Goal: Transaction & Acquisition: Download file/media

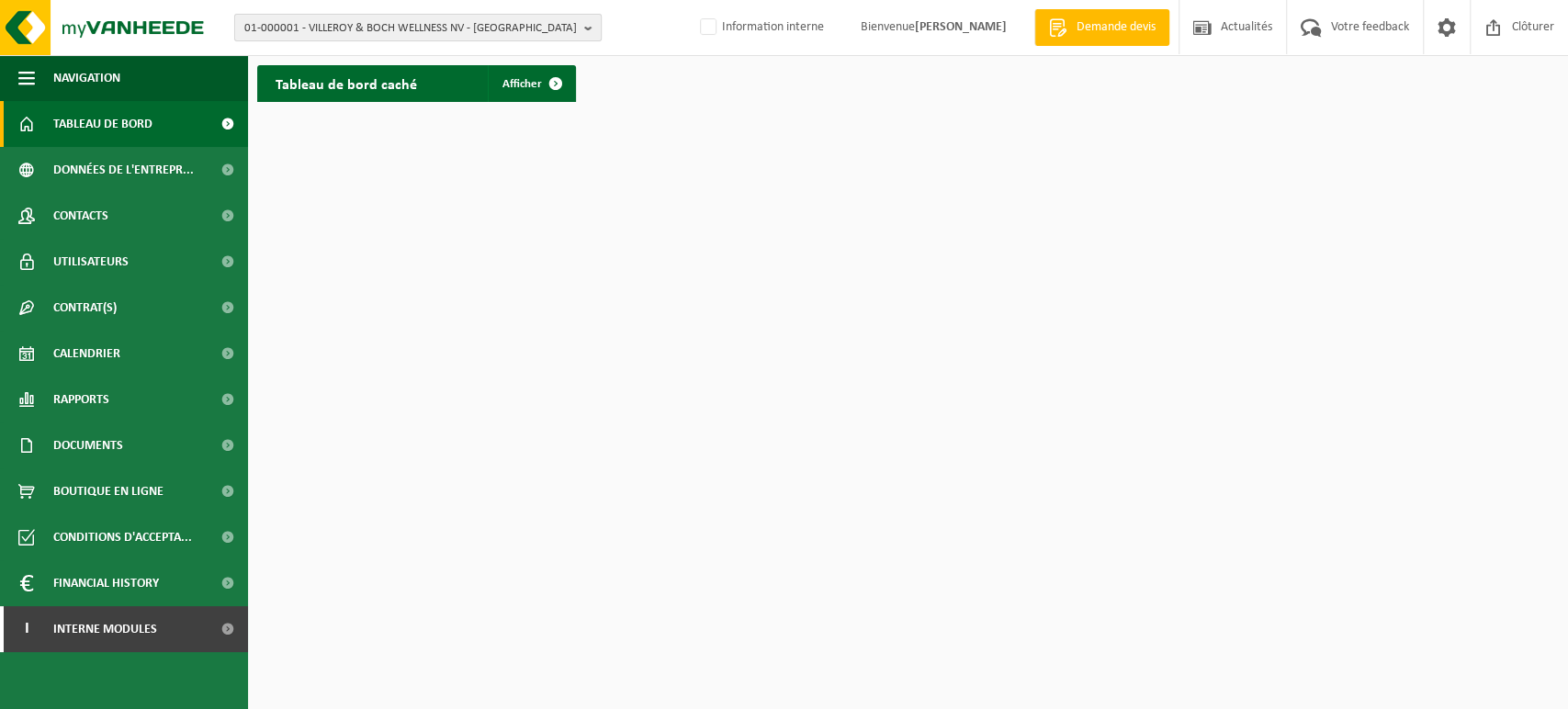
click at [528, 27] on span "01-000001 - VILLEROY & BOCH WELLNESS NV - [GEOGRAPHIC_DATA]" at bounding box center [410, 28] width 333 height 28
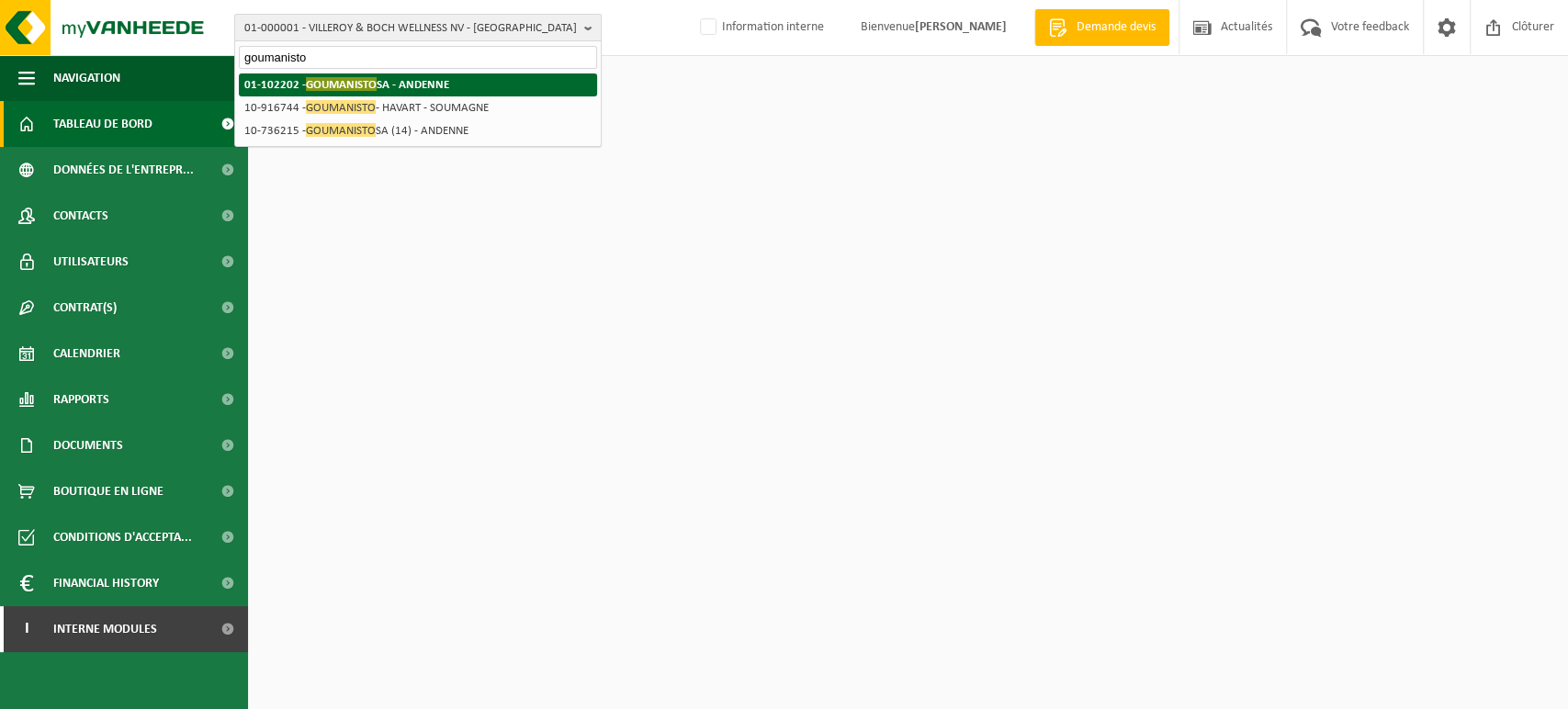
type input "goumanisto"
click at [370, 86] on span "GOUMANISTO" at bounding box center [341, 84] width 71 height 13
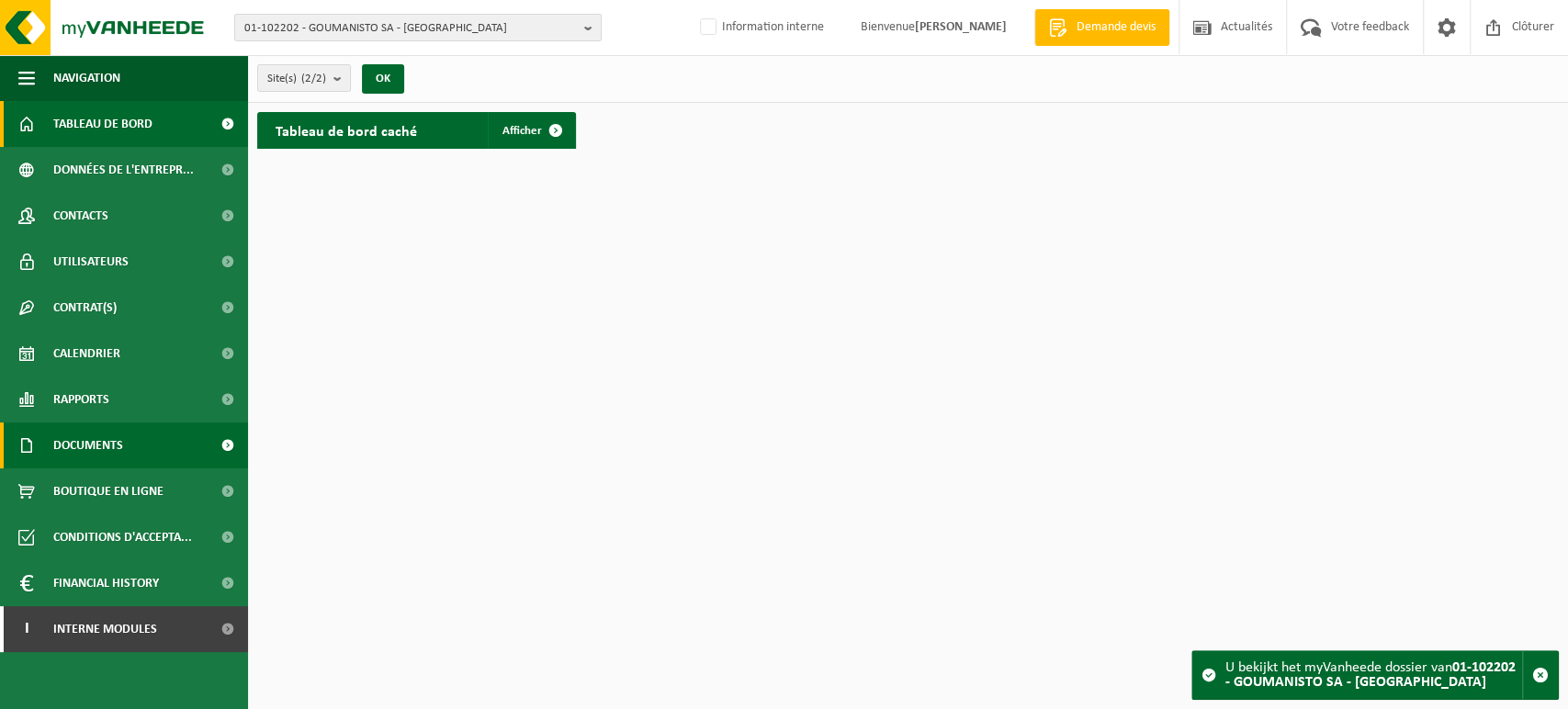
click at [96, 447] on span "Documents" at bounding box center [88, 446] width 70 height 46
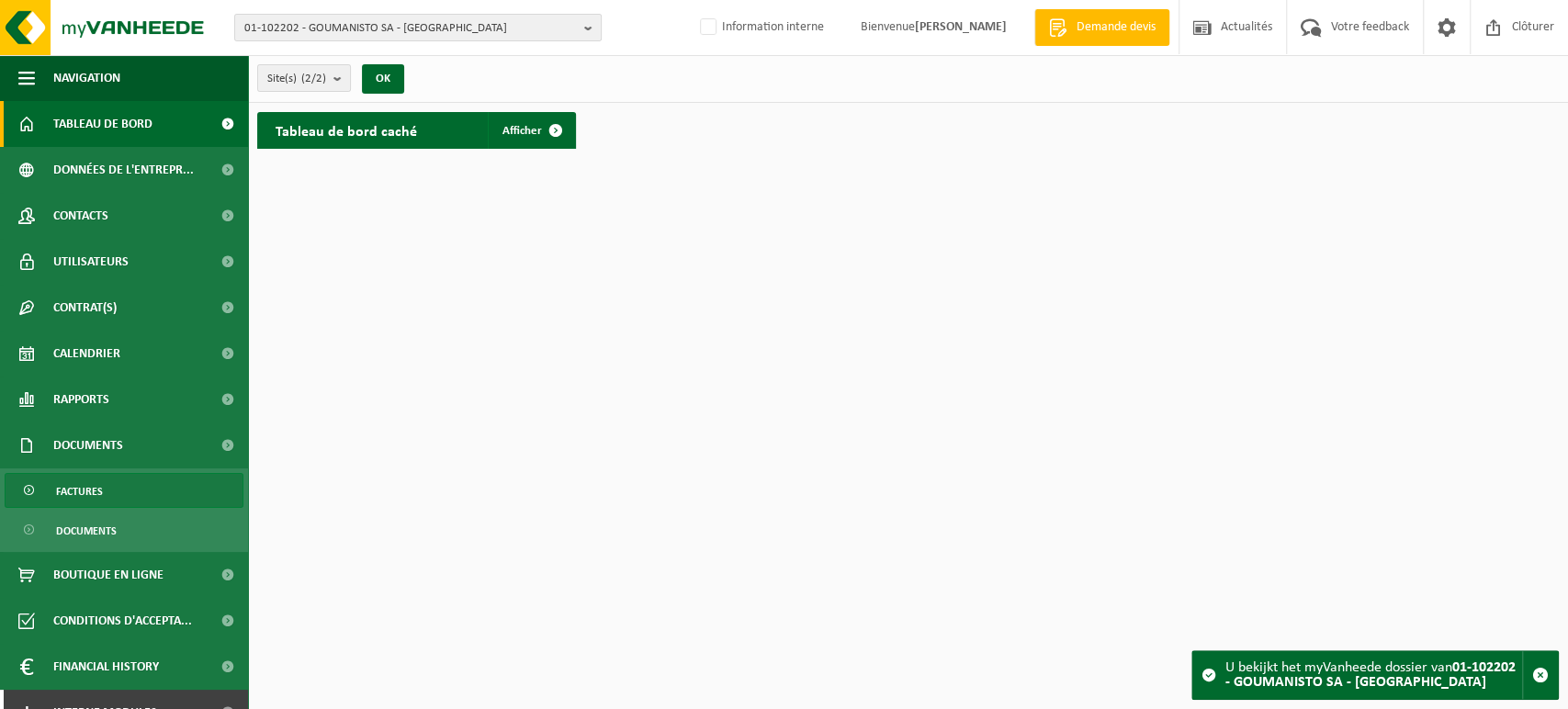
click at [108, 491] on link "Factures" at bounding box center [124, 490] width 238 height 35
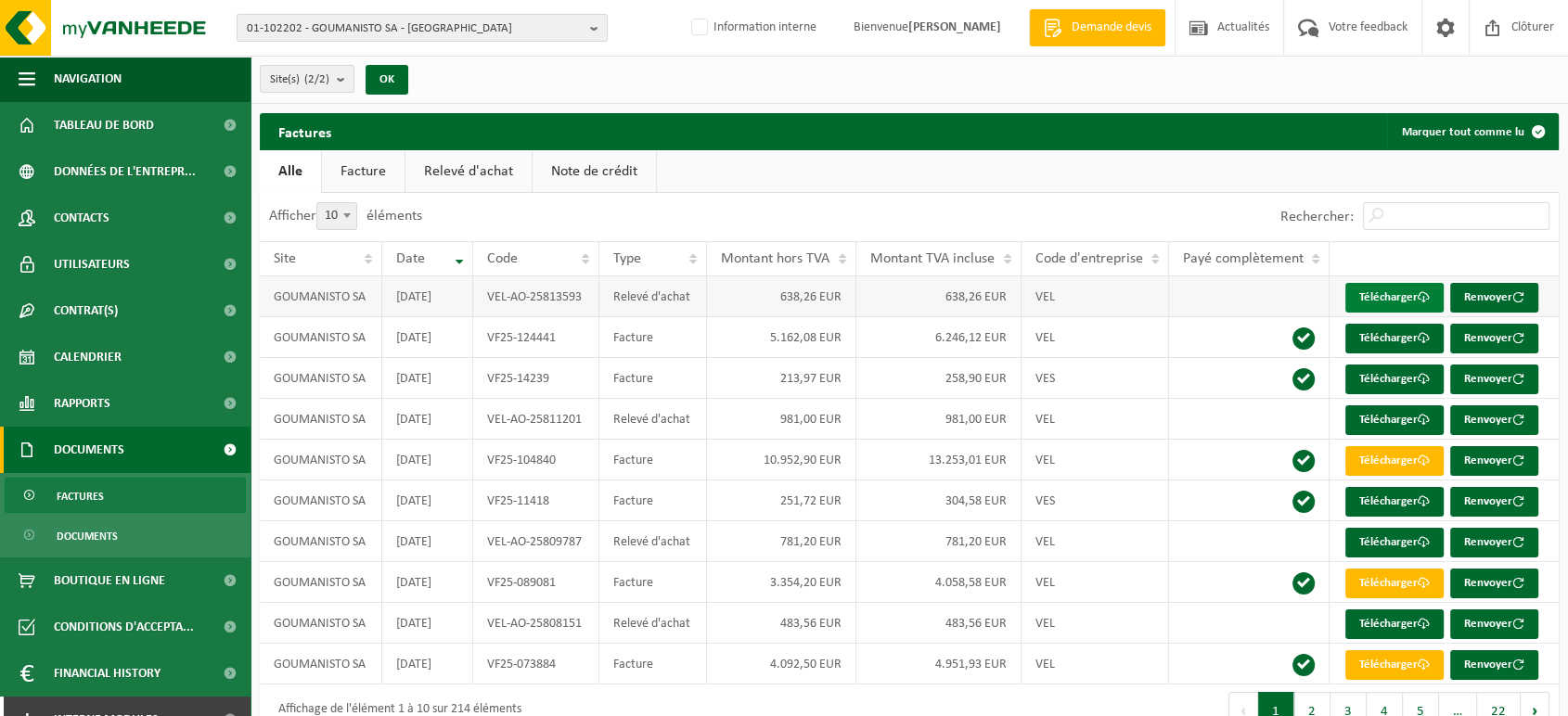
click at [1381, 293] on link "Télécharger" at bounding box center [1394, 298] width 98 height 30
click at [1367, 412] on link "Télécharger" at bounding box center [1394, 420] width 98 height 30
